Goal: Information Seeking & Learning: Learn about a topic

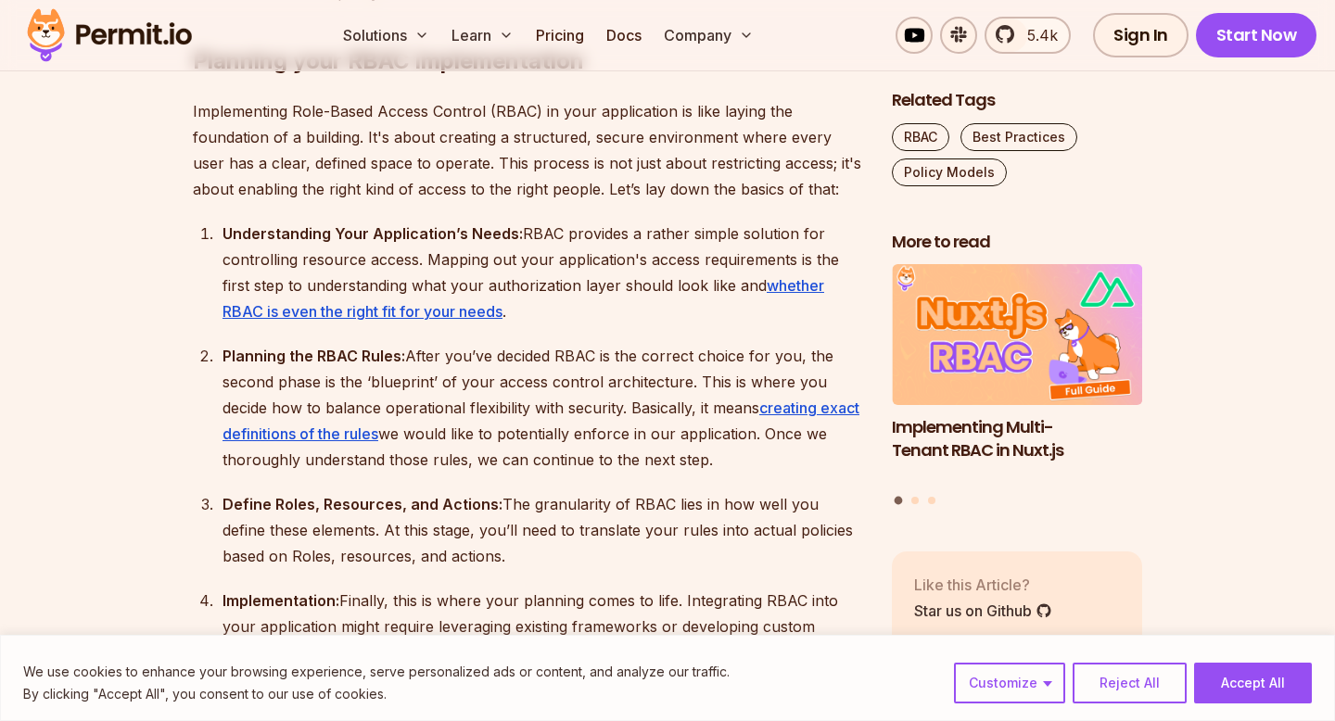
scroll to position [2164, 0]
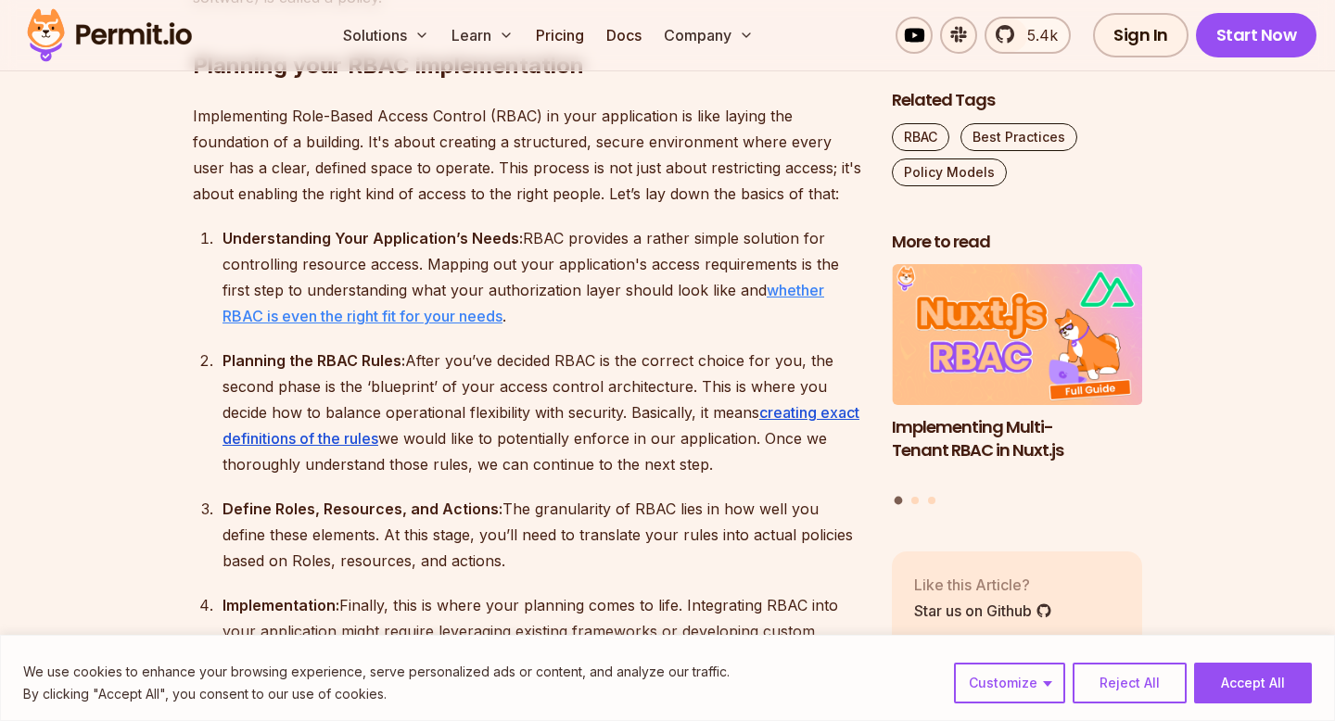
click at [484, 318] on link "whether RBAC is even the right fit for your needs" at bounding box center [524, 303] width 602 height 45
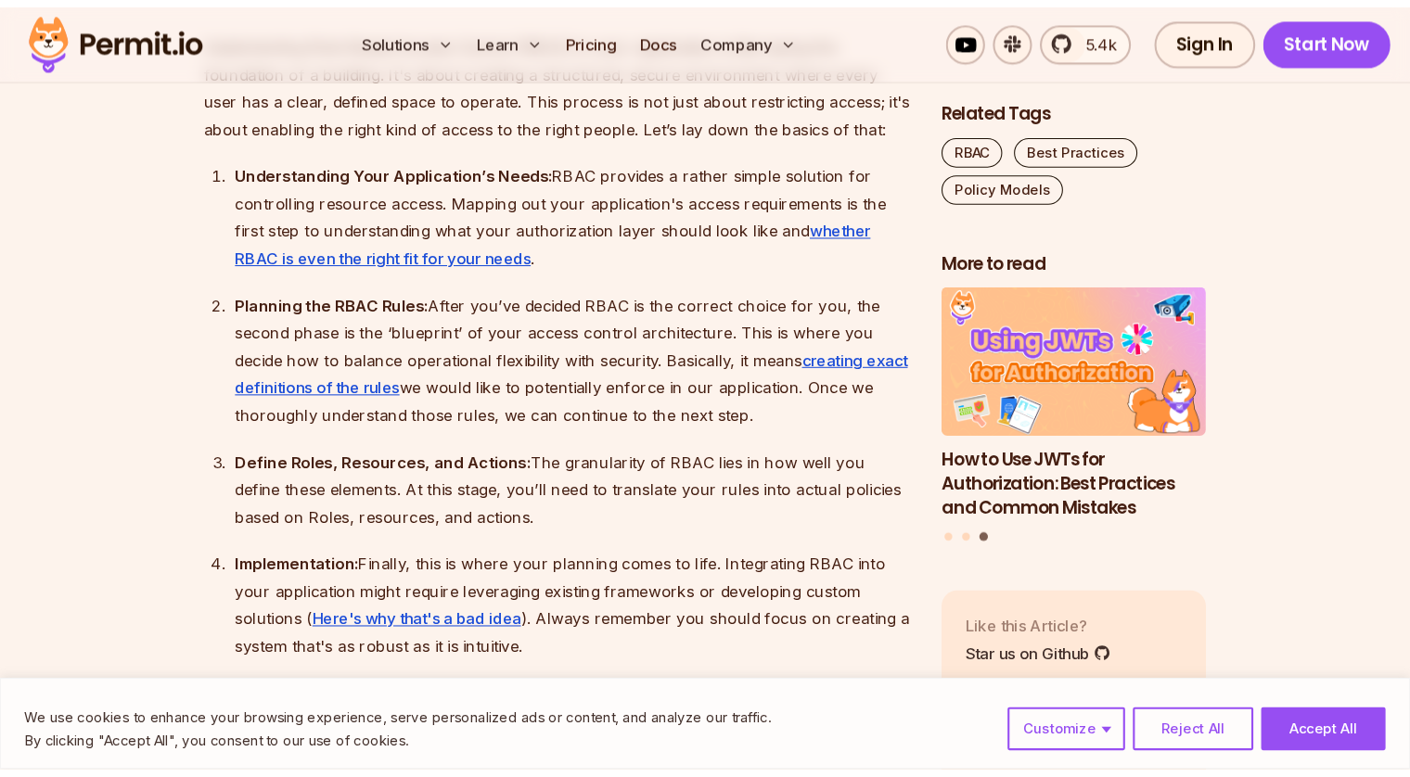
scroll to position [2244, 0]
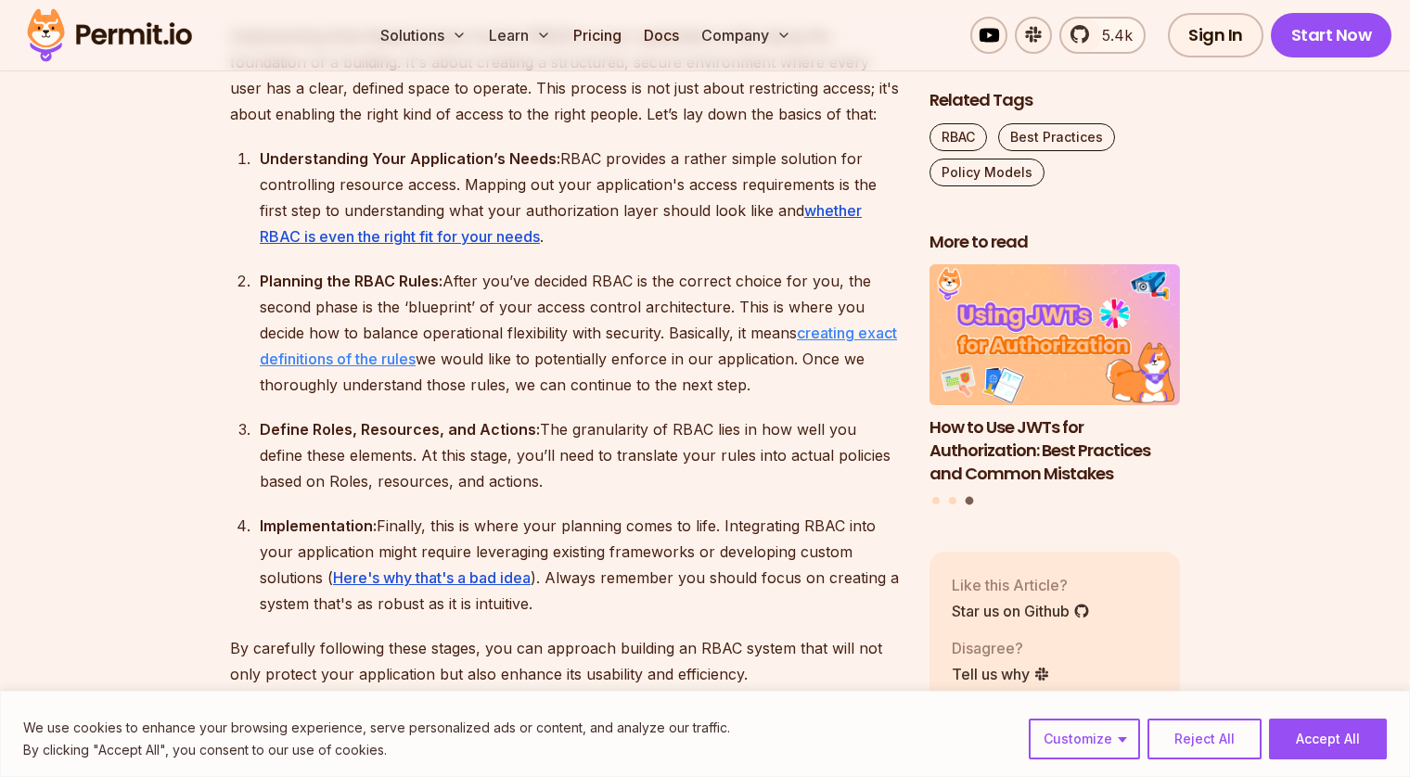
click at [429, 358] on link "creating exact definitions of the rules" at bounding box center [578, 346] width 637 height 45
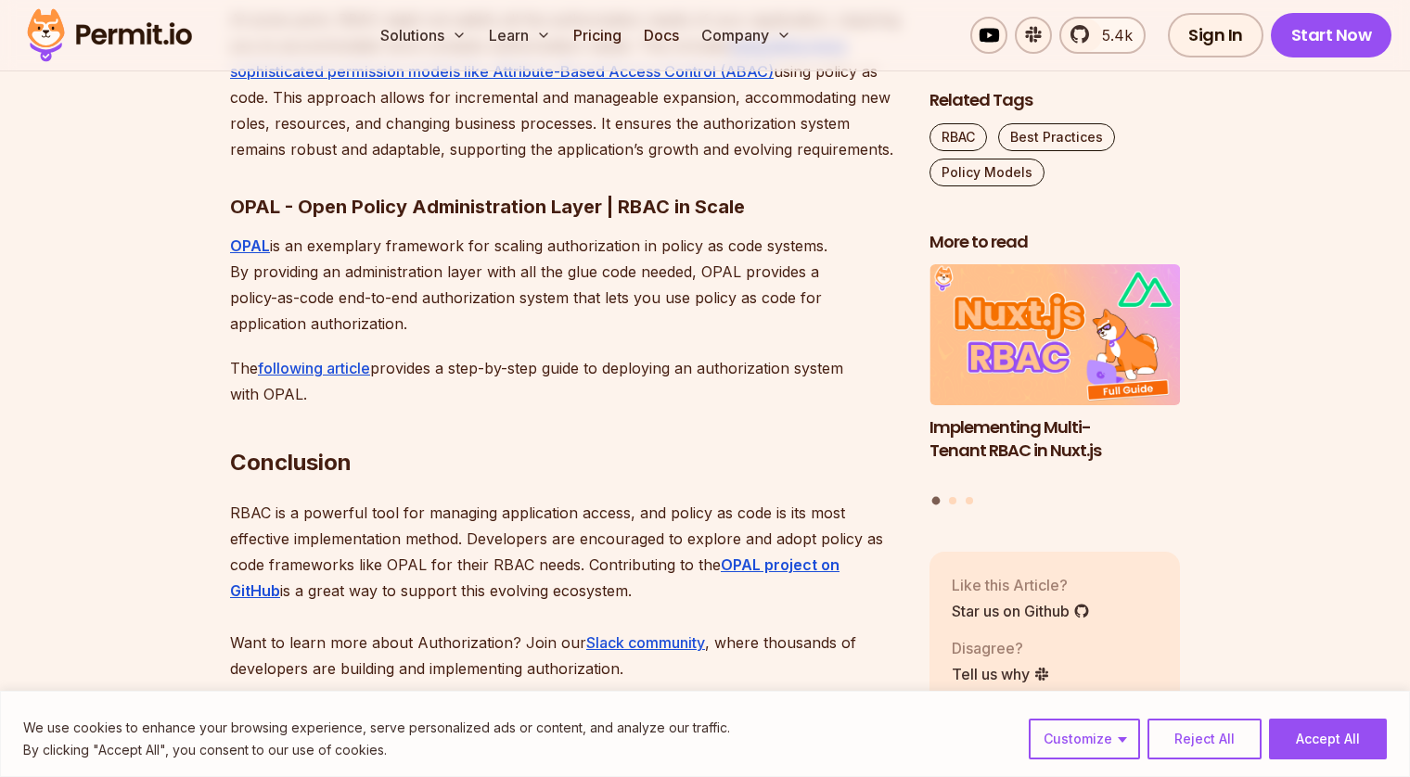
scroll to position [6225, 0]
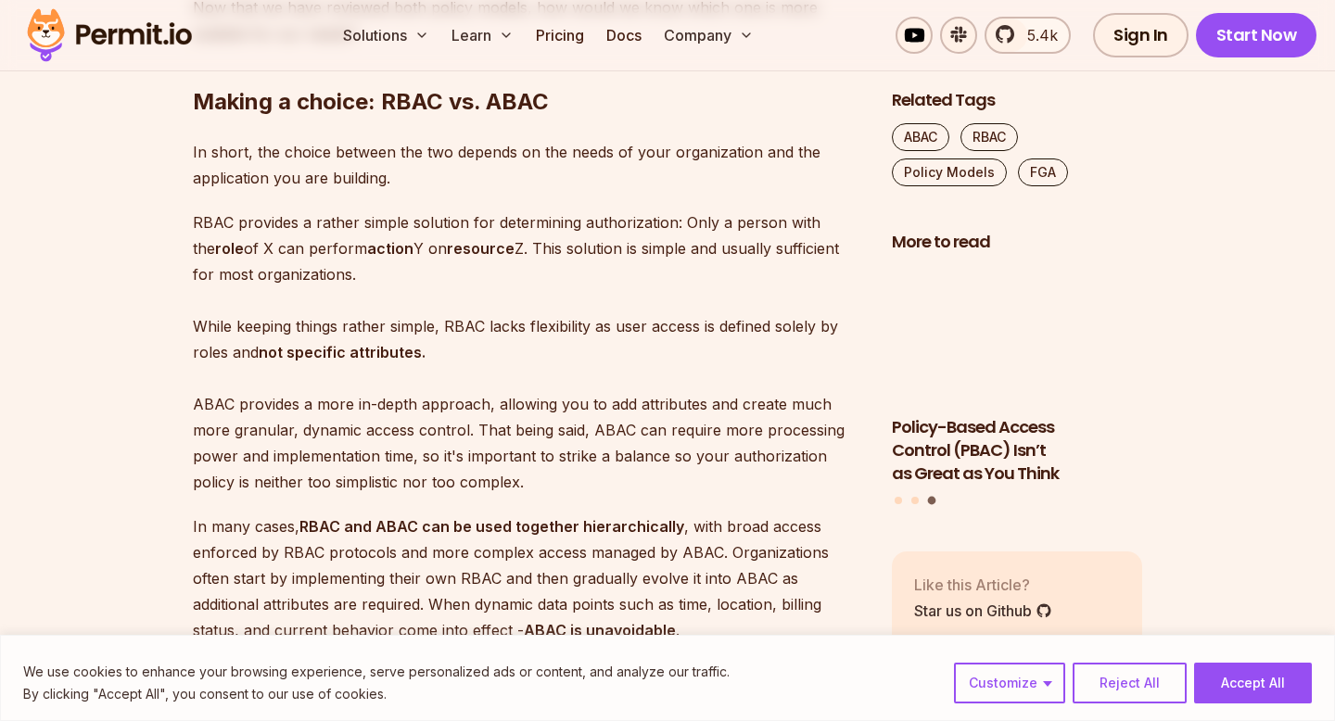
scroll to position [4567, 0]
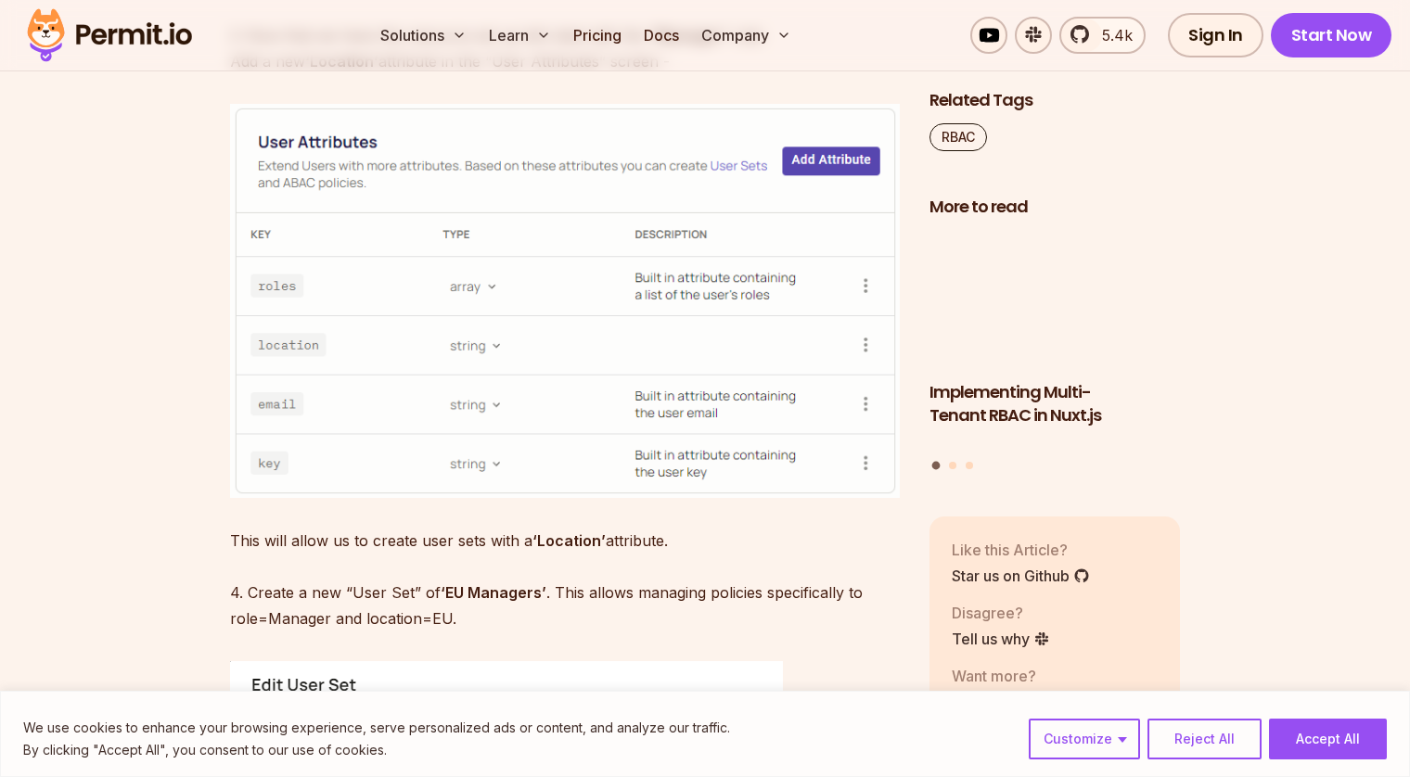
scroll to position [7931, 0]
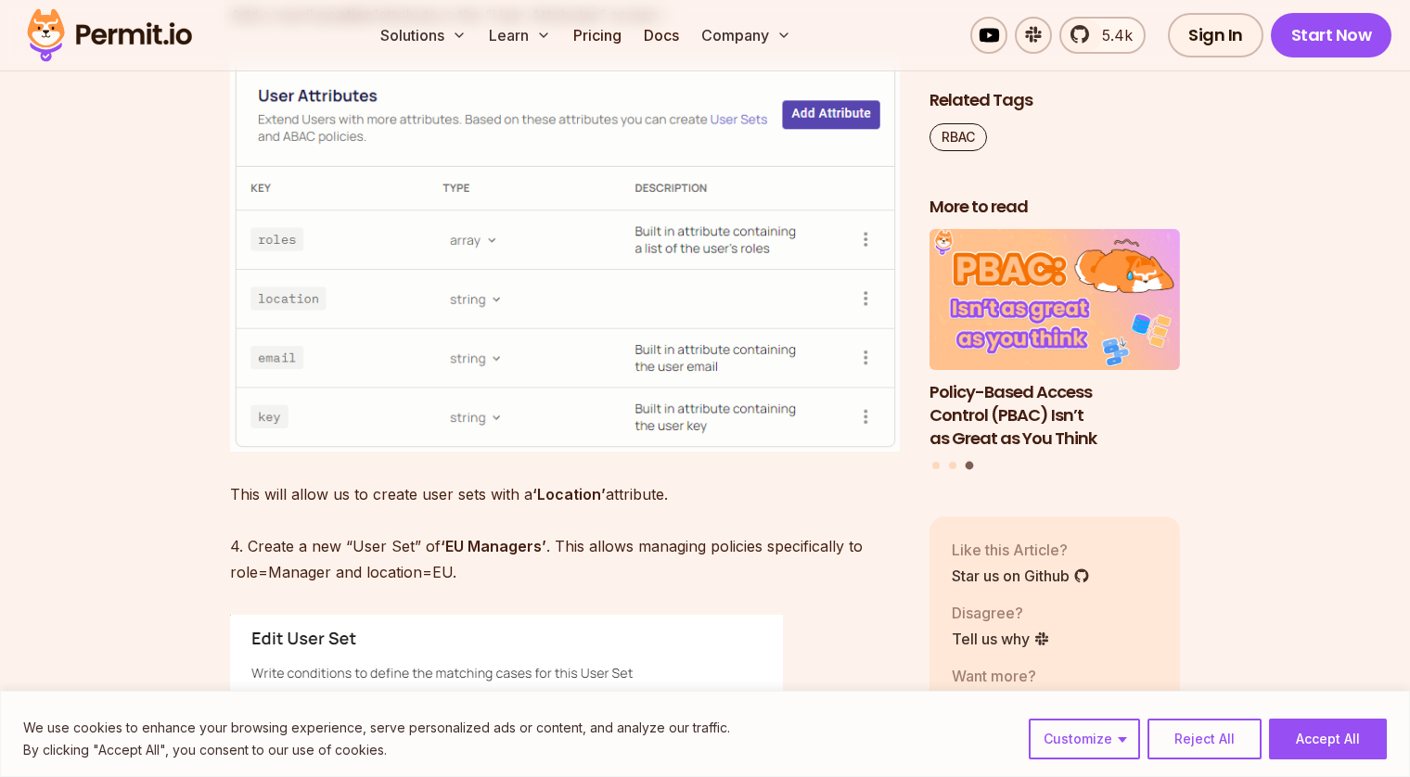
click at [687, 481] on p "This will allow us to create user sets with a ‘Location’ attribute. 4. Create a…" at bounding box center [565, 533] width 670 height 104
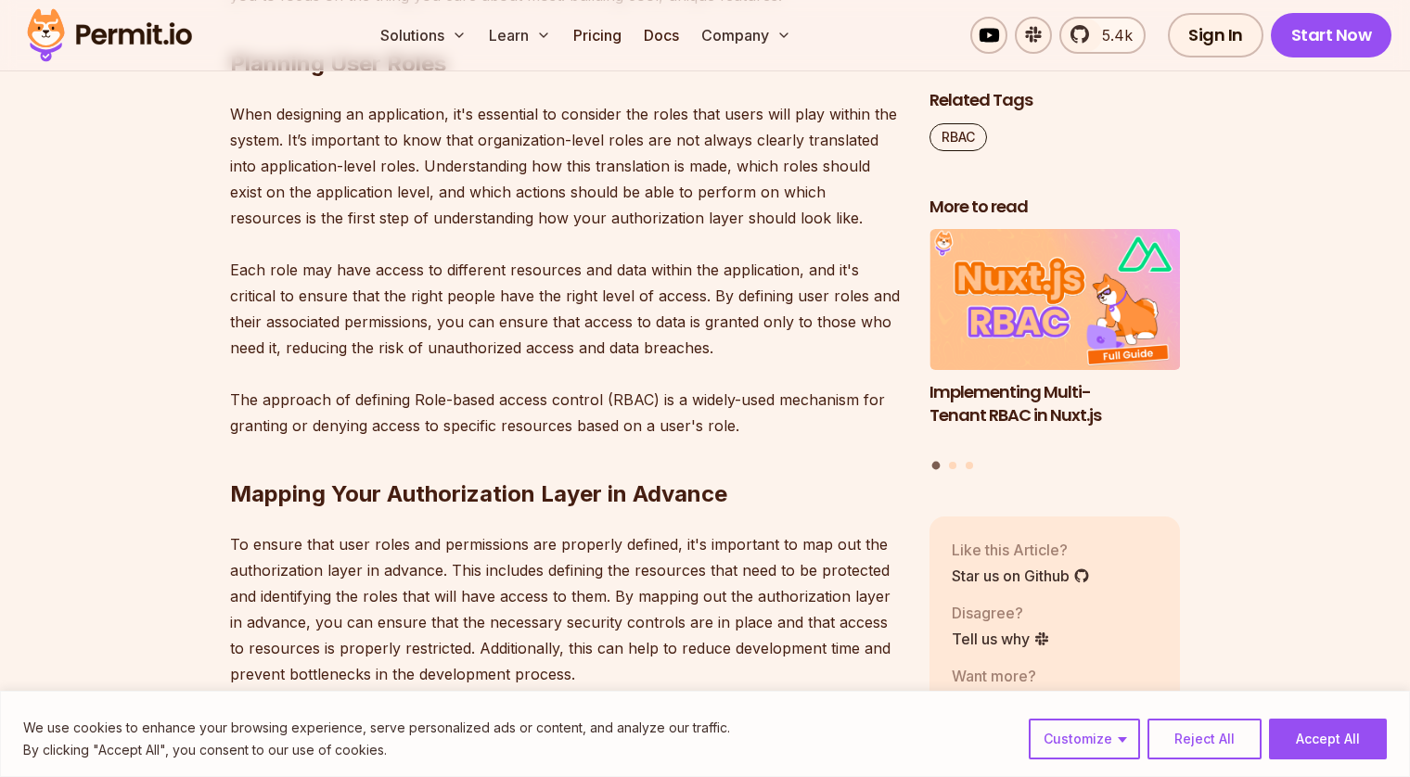
scroll to position [1582, 0]
